Goal: Task Accomplishment & Management: Manage account settings

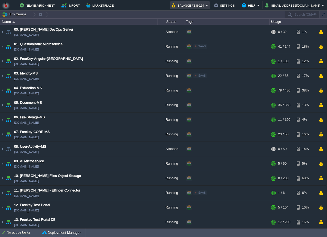
click at [202, 8] on button "Balance ₹6360.94" at bounding box center [188, 5] width 34 height 6
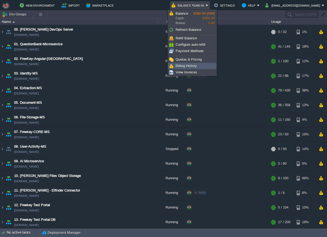
click at [193, 65] on span "Billing History" at bounding box center [185, 66] width 21 height 4
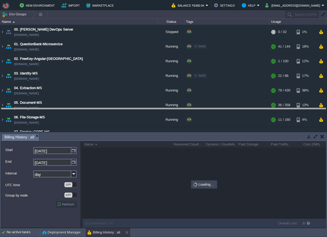
drag, startPoint x: 145, startPoint y: 138, endPoint x: 142, endPoint y: 111, distance: 27.5
click at [142, 111] on body "New Environment Import Marketplace Bonus ₹0.00 Upgrade Account Balance ₹6360.94…" at bounding box center [163, 118] width 327 height 237
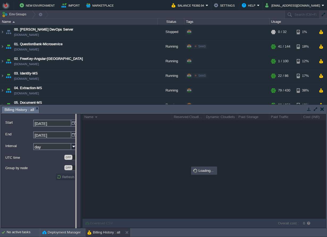
drag, startPoint x: 81, startPoint y: 175, endPoint x: 72, endPoint y: 176, distance: 9.4
click at [72, 176] on body "New Environment Import Marketplace Bonus ₹0.00 Upgrade Account Balance ₹6360.94…" at bounding box center [163, 118] width 327 height 237
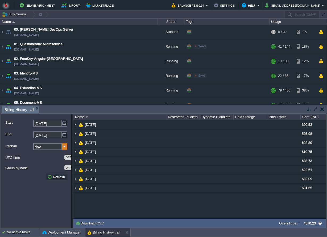
click at [64, 146] on img at bounding box center [64, 146] width 5 height 7
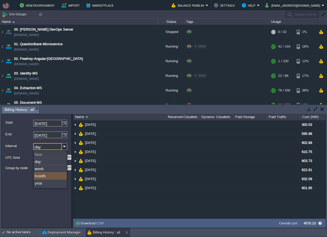
click at [50, 175] on div "month" at bounding box center [50, 175] width 33 height 7
type input "month"
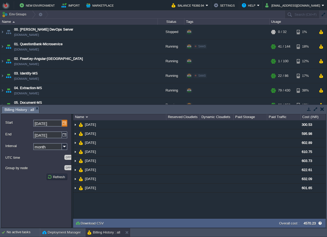
click at [65, 124] on img at bounding box center [64, 123] width 5 height 7
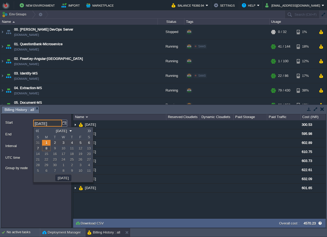
click at [37, 131] on link at bounding box center [36, 131] width 7 height 4
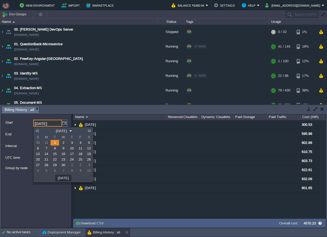
click at [37, 131] on link at bounding box center [36, 131] width 7 height 4
click at [85, 142] on link "1" at bounding box center [88, 143] width 9 height 6
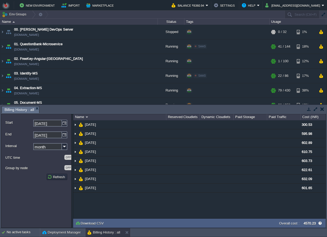
click at [58, 181] on form "Start 01-03-2025 End 08-09-2025 Interval month UTC time OFF Group by node OFF R…" at bounding box center [36, 170] width 70 height 114
click at [59, 176] on button "Refresh" at bounding box center [56, 176] width 19 height 5
click at [65, 125] on img at bounding box center [64, 123] width 5 height 7
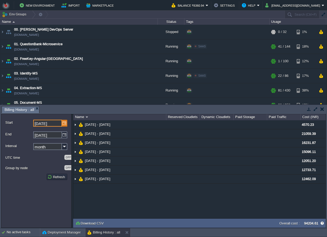
click at [65, 125] on img at bounding box center [64, 123] width 5 height 7
click at [62, 123] on input "01-03-2025" at bounding box center [47, 123] width 29 height 7
click at [63, 124] on img at bounding box center [64, 123] width 5 height 7
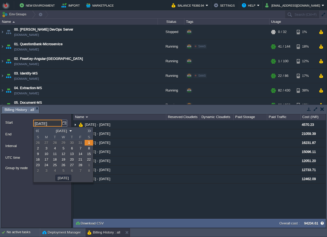
click at [38, 130] on link at bounding box center [36, 131] width 7 height 4
click at [89, 143] on span "1" at bounding box center [89, 143] width 2 height 4
type input "01-02-2025"
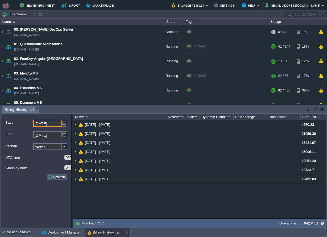
click at [57, 179] on button "Refresh" at bounding box center [56, 176] width 19 height 5
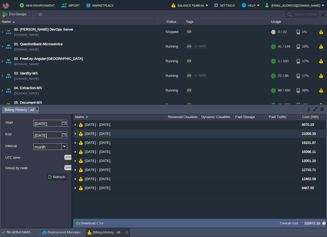
click at [172, 138] on td at bounding box center [182, 133] width 33 height 9
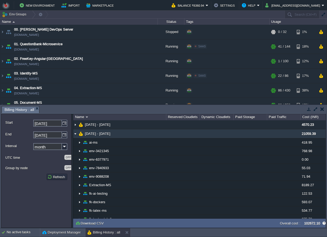
click at [172, 138] on td at bounding box center [182, 133] width 33 height 9
